Goal: Task Accomplishment & Management: Manage account settings

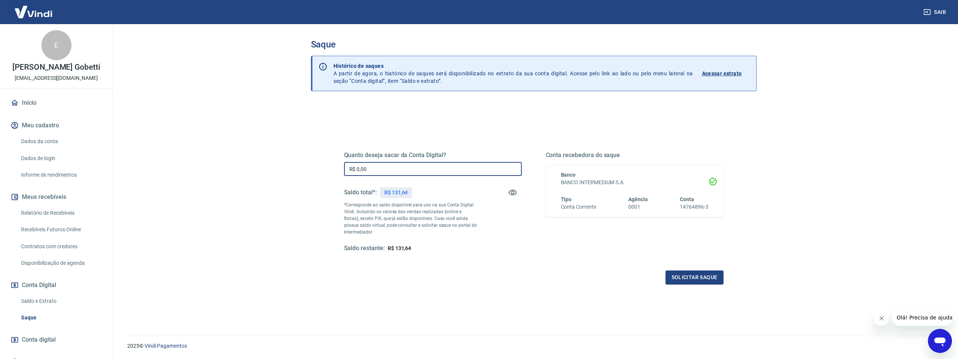
drag, startPoint x: 394, startPoint y: 169, endPoint x: 356, endPoint y: 166, distance: 38.1
click at [356, 166] on input "R$ 0,00" at bounding box center [433, 169] width 178 height 14
type input "R$ 131,64"
click at [451, 220] on p "*Corresponde ao saldo disponível para uso na sua Conta Digital Vindi. Incluindo…" at bounding box center [410, 218] width 133 height 34
drag, startPoint x: 386, startPoint y: 169, endPoint x: 314, endPoint y: 166, distance: 72.7
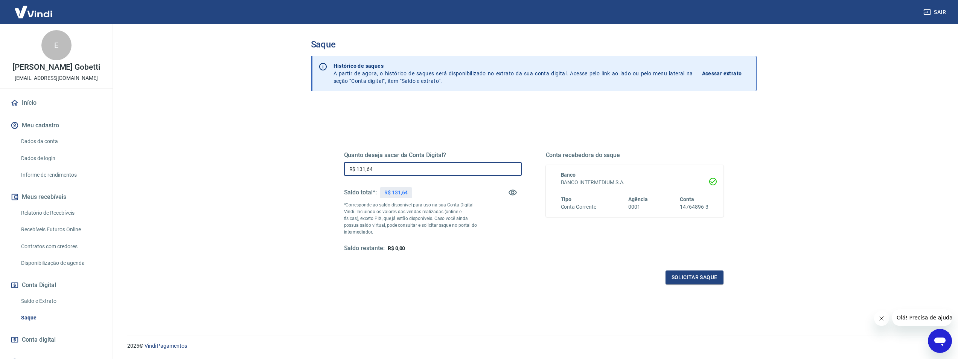
click at [314, 166] on div "Quanto deseja sacar da Conta Digital? R$ 131,64 ​ Saldo total*: R$ 131,64 *Corr…" at bounding box center [534, 242] width 446 height 278
click at [446, 219] on p "*Corresponde ao saldo disponível para uso na sua Conta Digital Vindi. Incluindo…" at bounding box center [410, 218] width 133 height 34
click at [689, 279] on button "Solicitar saque" at bounding box center [695, 277] width 58 height 14
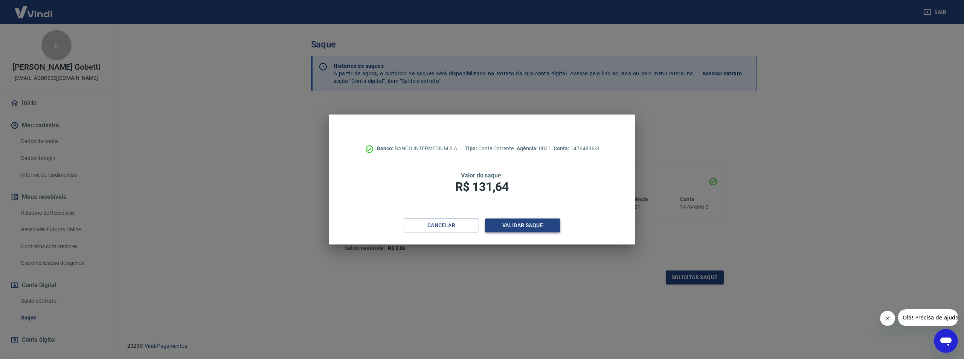
click at [514, 228] on button "Validar saque" at bounding box center [522, 225] width 75 height 14
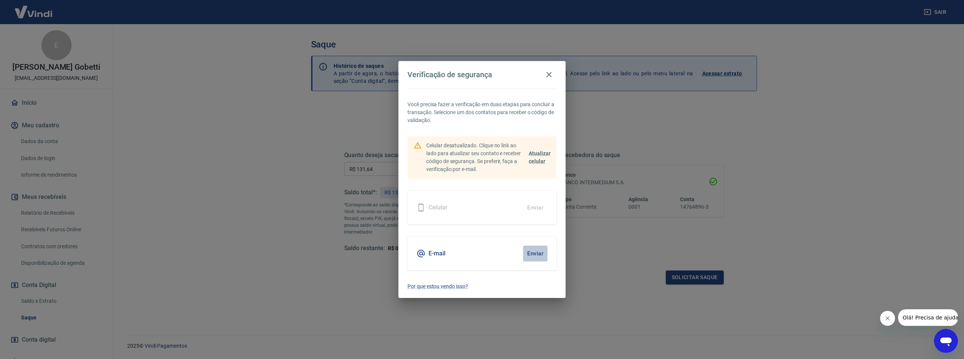
click at [537, 252] on button "Enviar" at bounding box center [535, 254] width 24 height 16
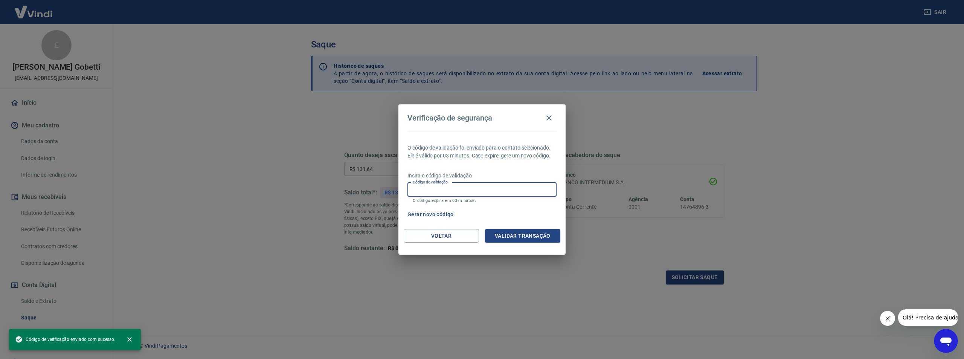
click at [454, 188] on input "Código de validação" at bounding box center [481, 190] width 149 height 14
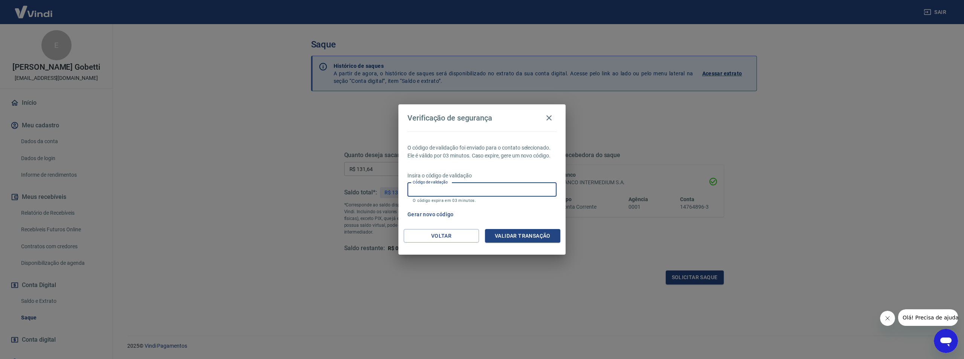
paste input "575143"
type input "575143"
click at [514, 240] on button "Validar transação" at bounding box center [522, 236] width 75 height 14
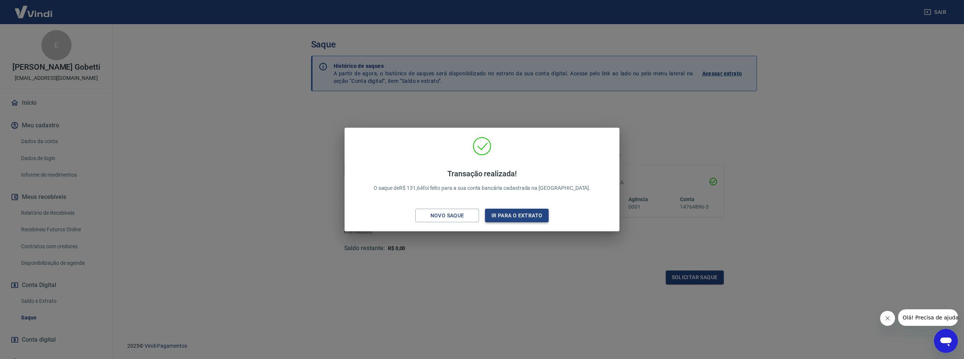
click at [497, 215] on button "Ir para o extrato" at bounding box center [517, 216] width 64 height 14
